Goal: Information Seeking & Learning: Find specific fact

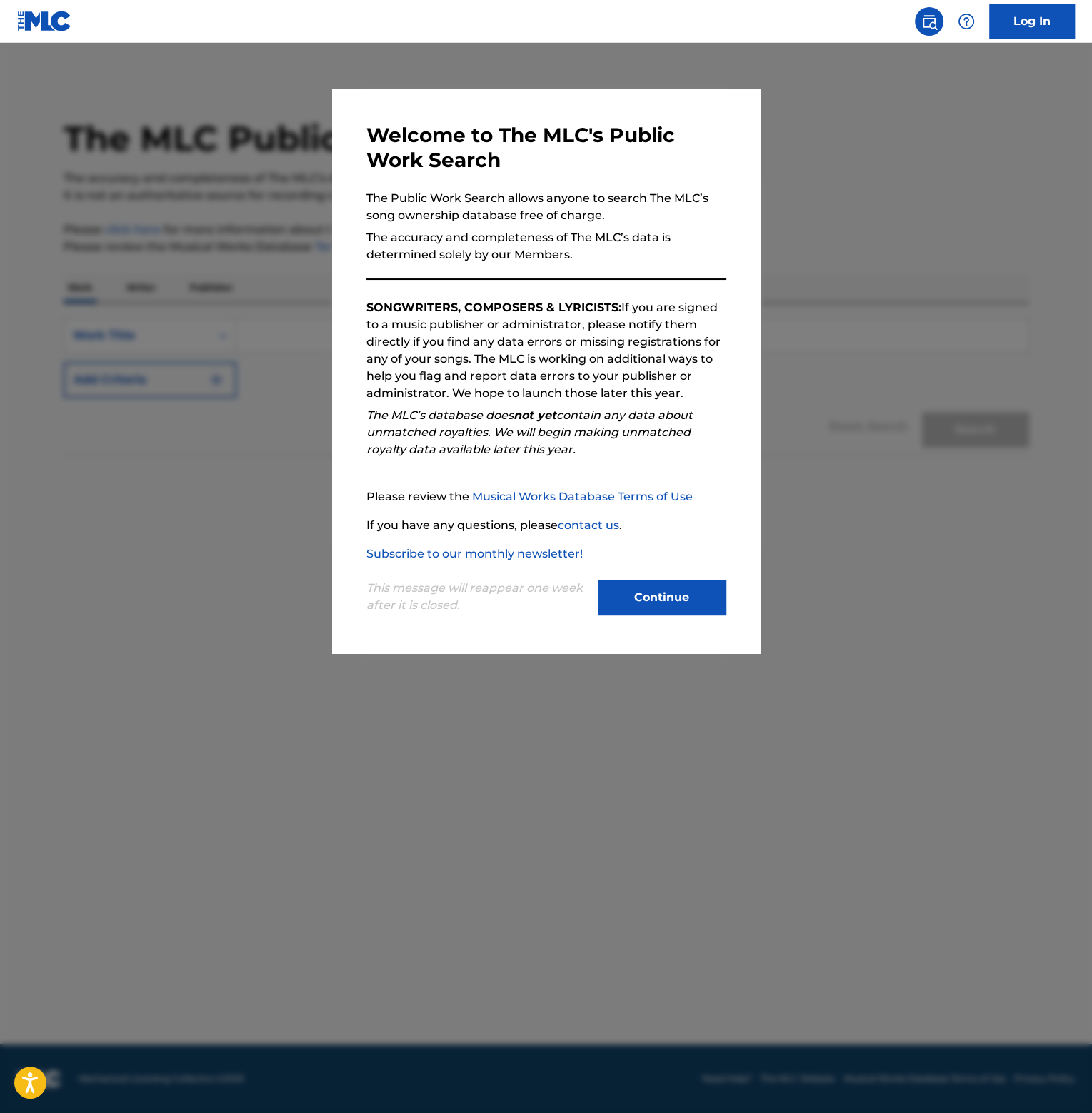
click at [698, 611] on button "Continue" at bounding box center [662, 597] width 128 height 35
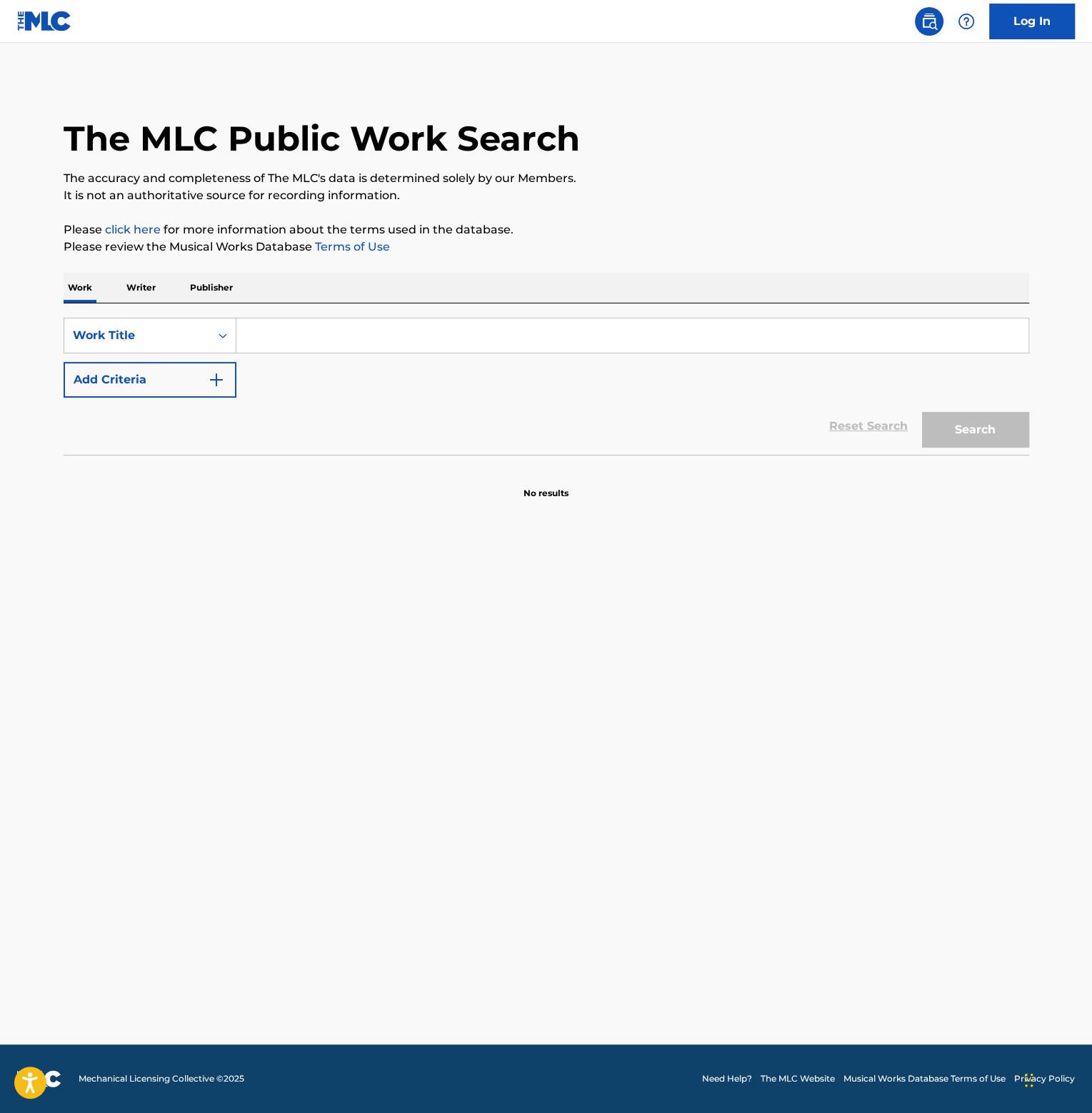
click at [118, 390] on button "Add Criteria" at bounding box center [149, 380] width 172 height 35
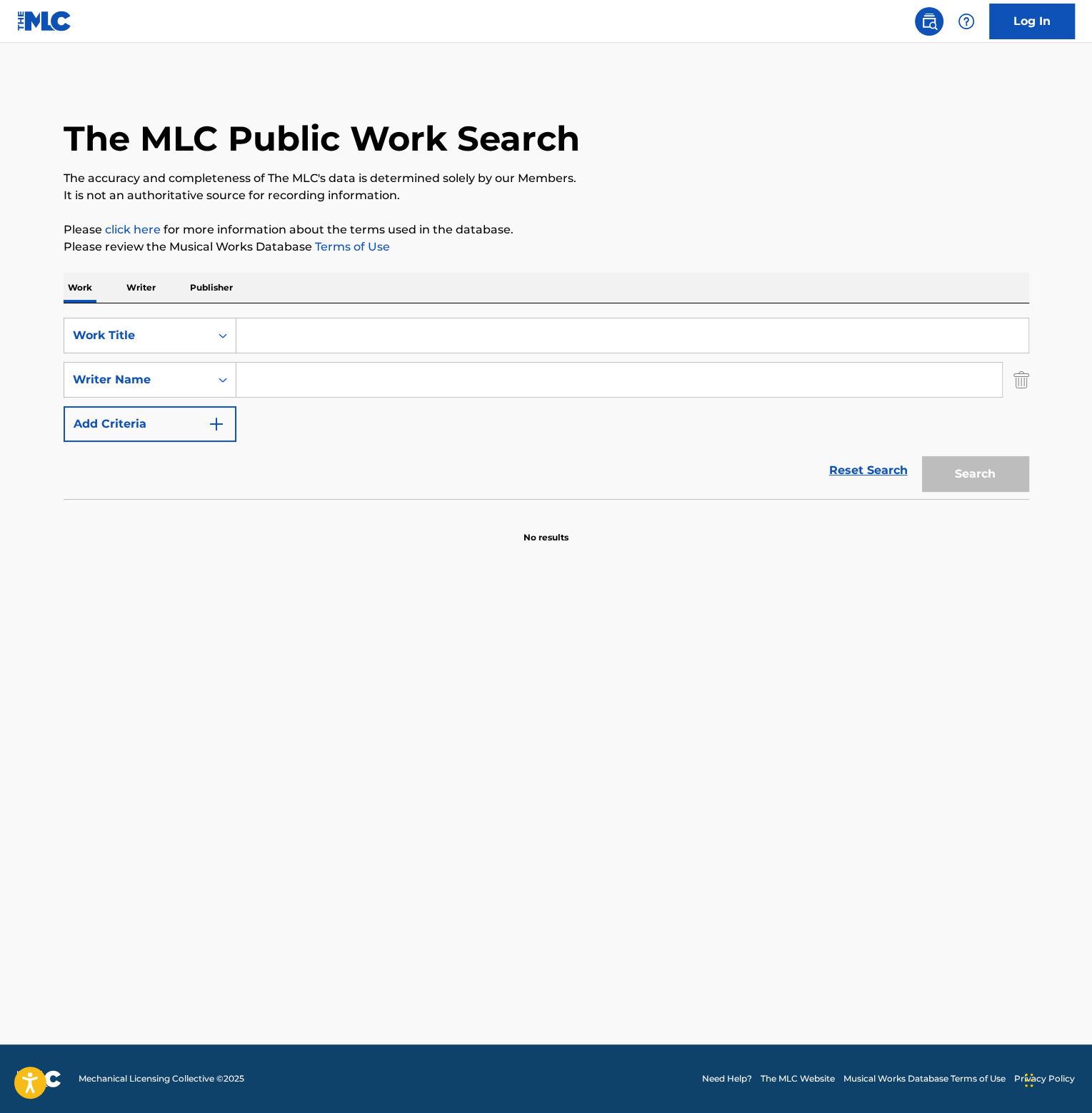
click at [276, 338] on input "Search Form" at bounding box center [632, 335] width 792 height 34
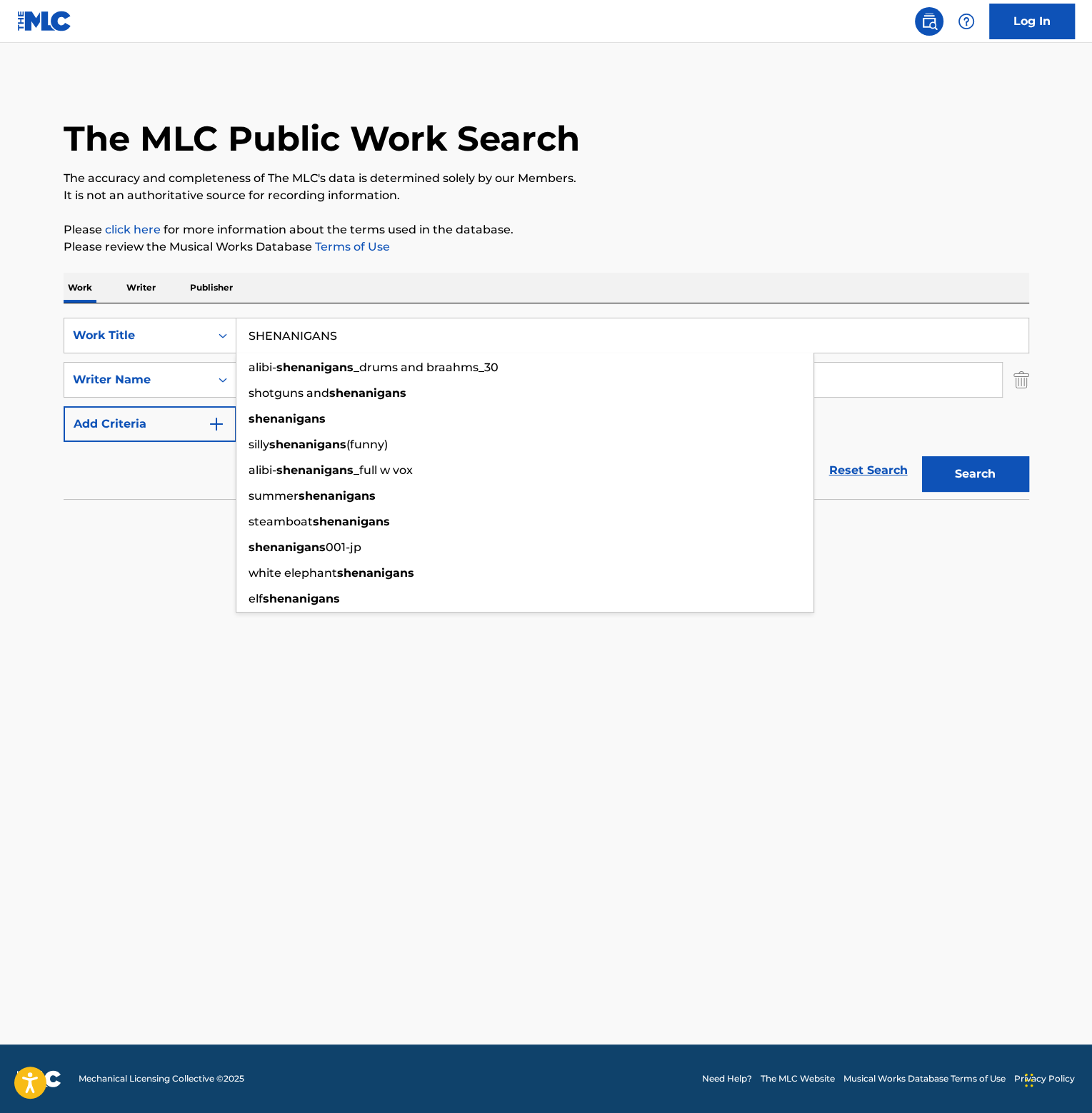
type input "SHENANIGANS"
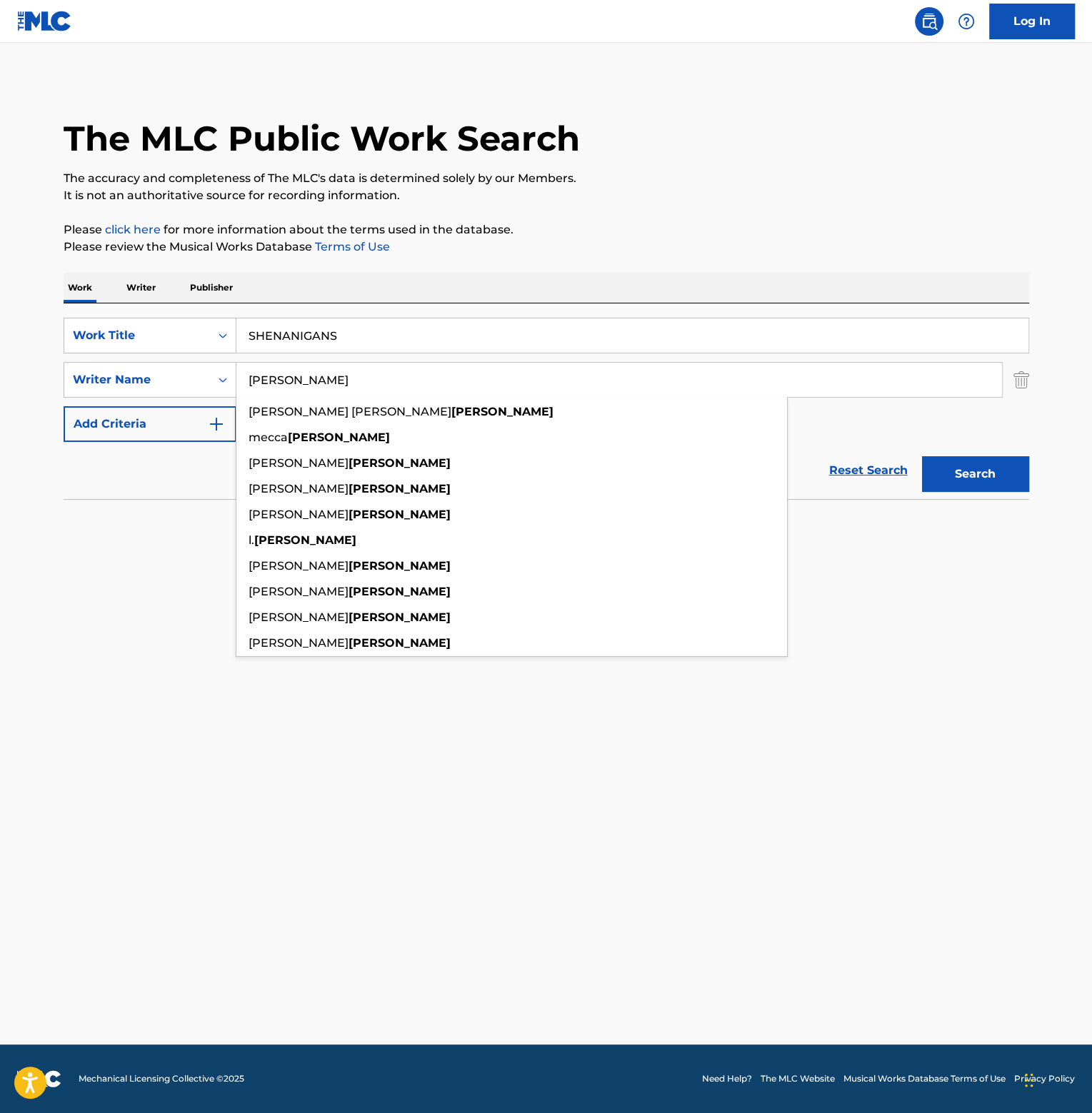
type input "[PERSON_NAME]"
click at [922, 456] on button "Search" at bounding box center [975, 473] width 107 height 35
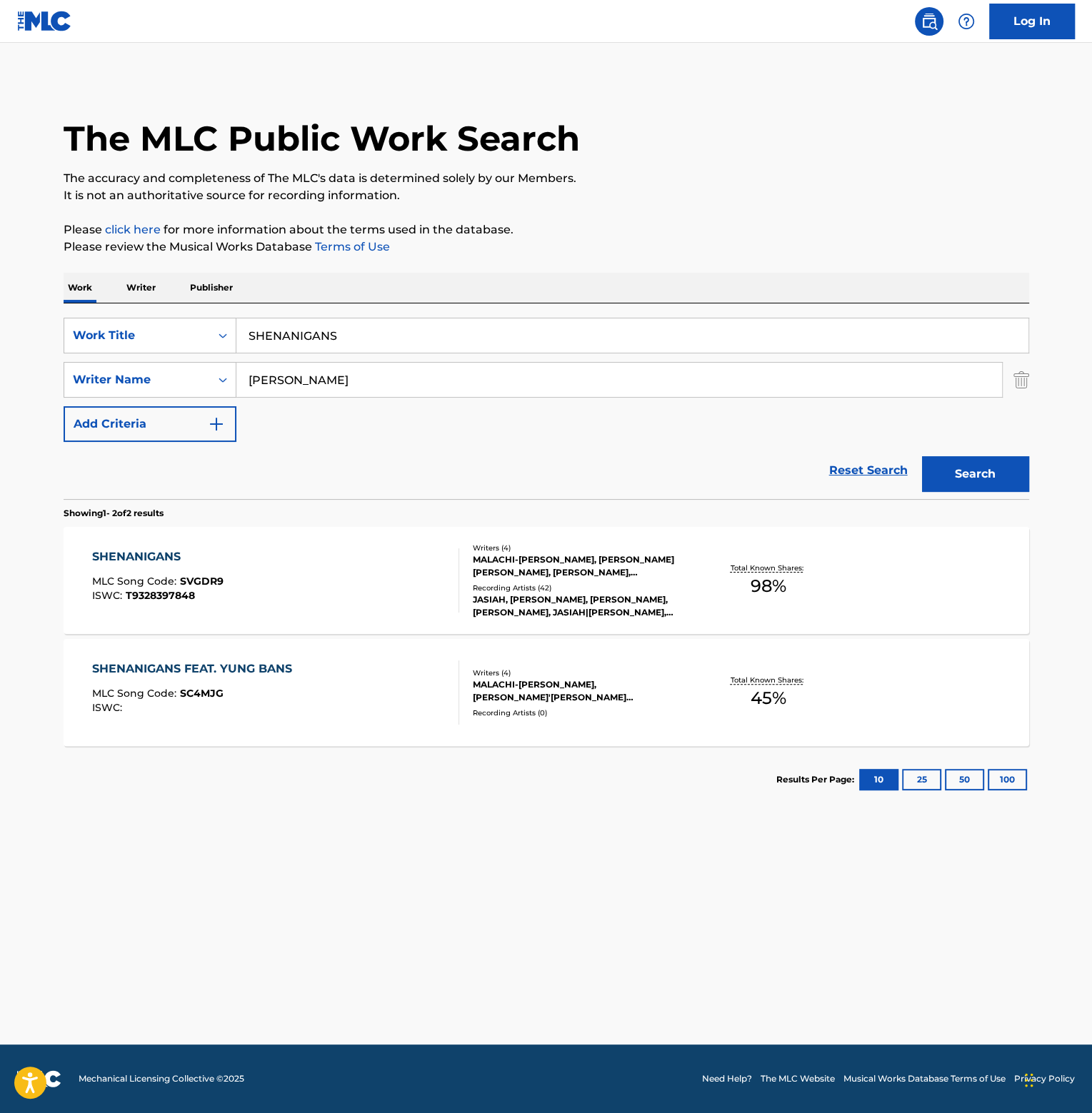
click at [183, 557] on div "SHENANIGANS" at bounding box center [158, 557] width 131 height 17
